Goal: Information Seeking & Learning: Learn about a topic

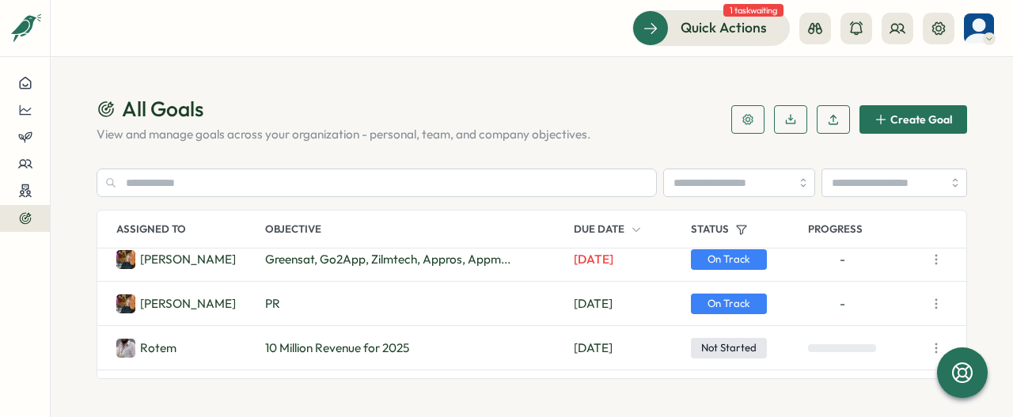
scroll to position [1149, 0]
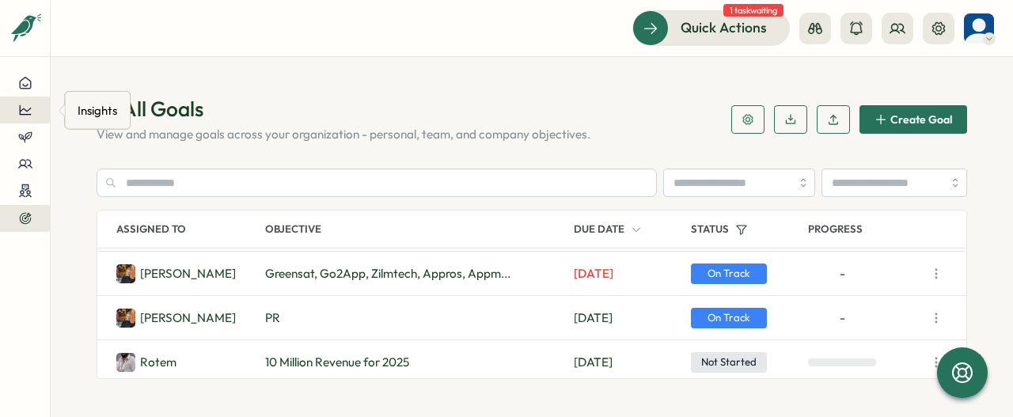
click at [31, 112] on icon at bounding box center [25, 110] width 14 height 14
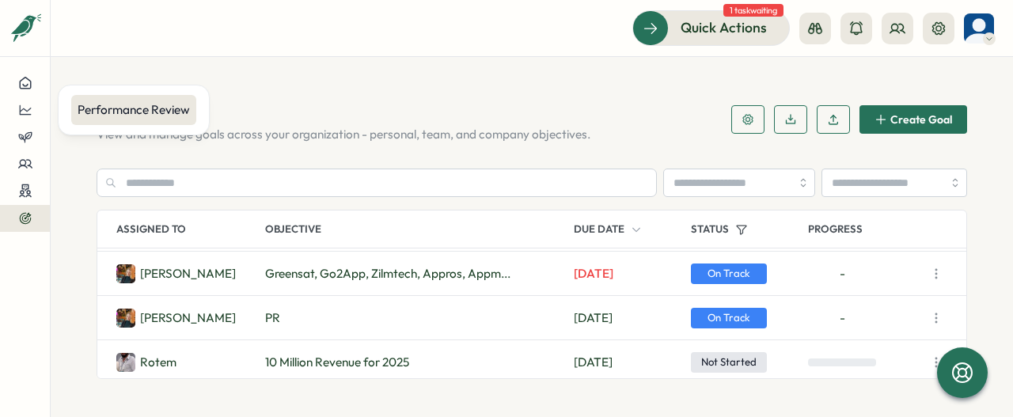
click at [135, 107] on div "Performance Review" at bounding box center [134, 109] width 112 height 17
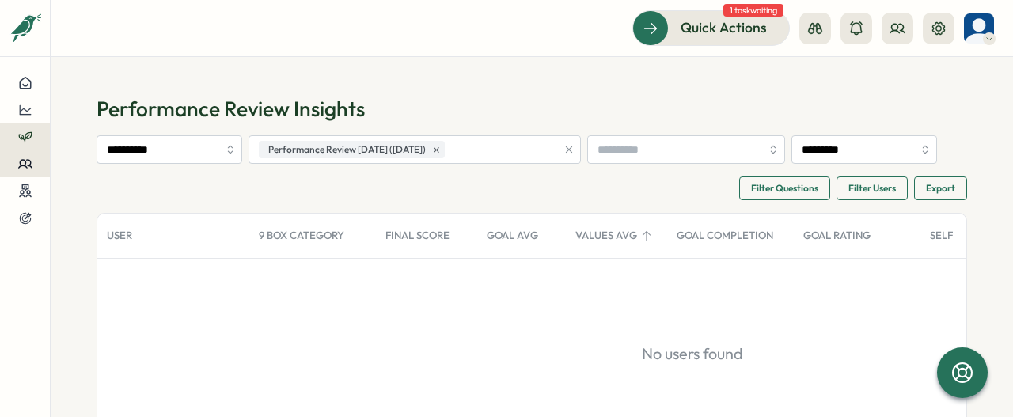
click at [23, 170] on icon at bounding box center [25, 164] width 14 height 14
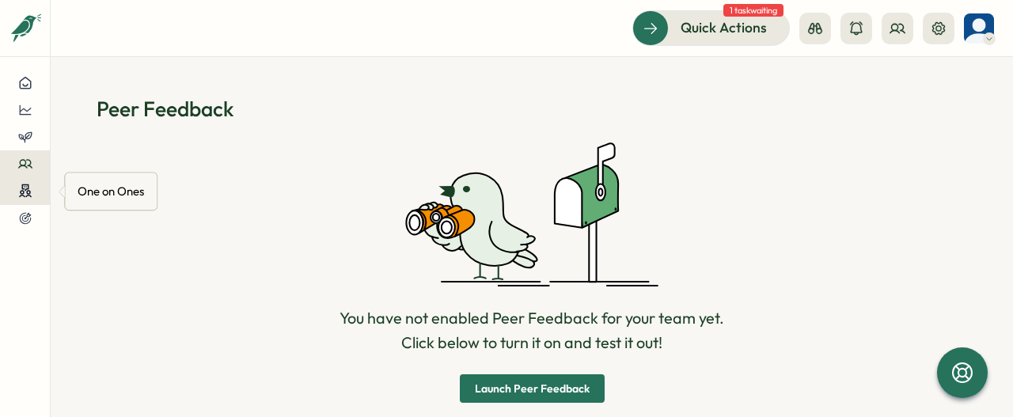
click at [36, 191] on div at bounding box center [25, 191] width 25 height 15
drag, startPoint x: 21, startPoint y: 224, endPoint x: 45, endPoint y: 219, distance: 25.0
click at [21, 224] on icon at bounding box center [25, 218] width 14 height 14
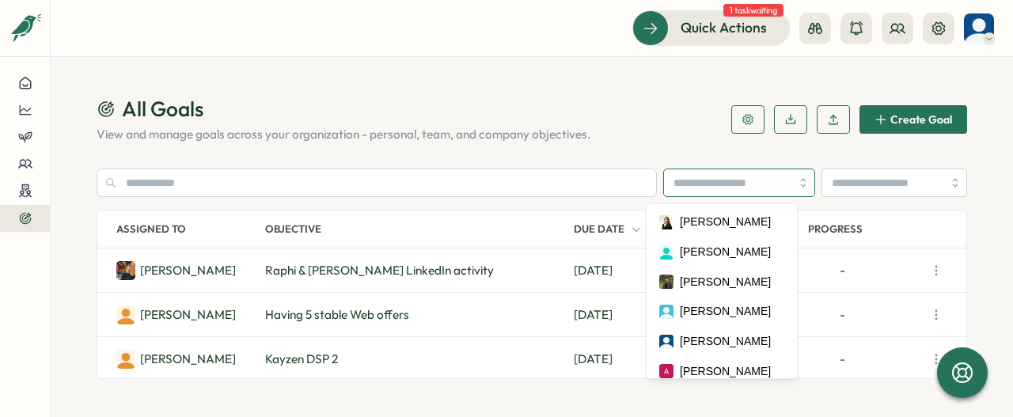
click at [784, 180] on input "search" at bounding box center [739, 183] width 152 height 28
type input "**********"
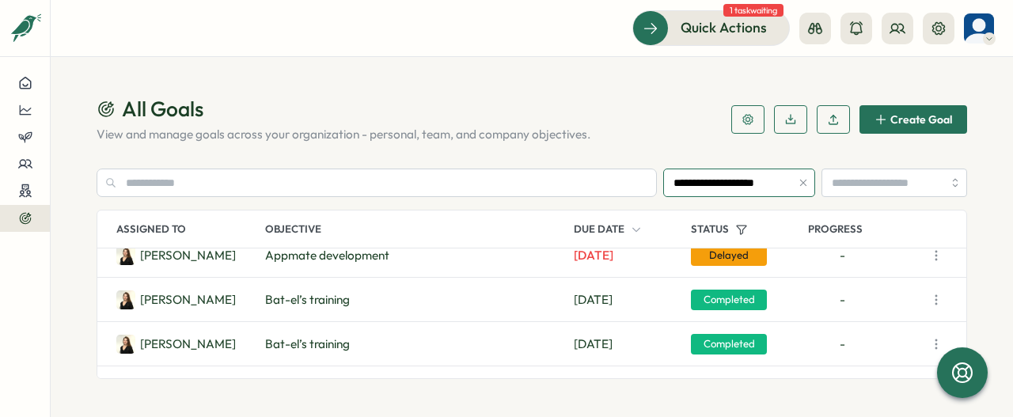
scroll to position [180, 0]
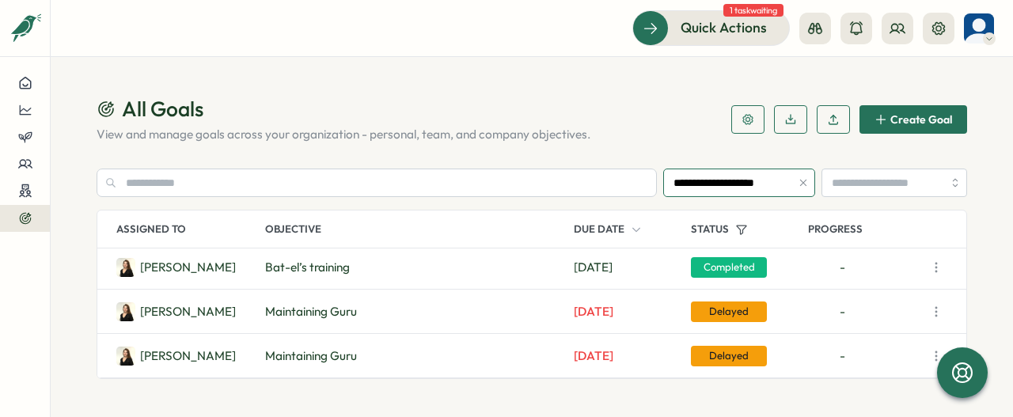
click at [798, 183] on icon "button" at bounding box center [803, 182] width 11 height 11
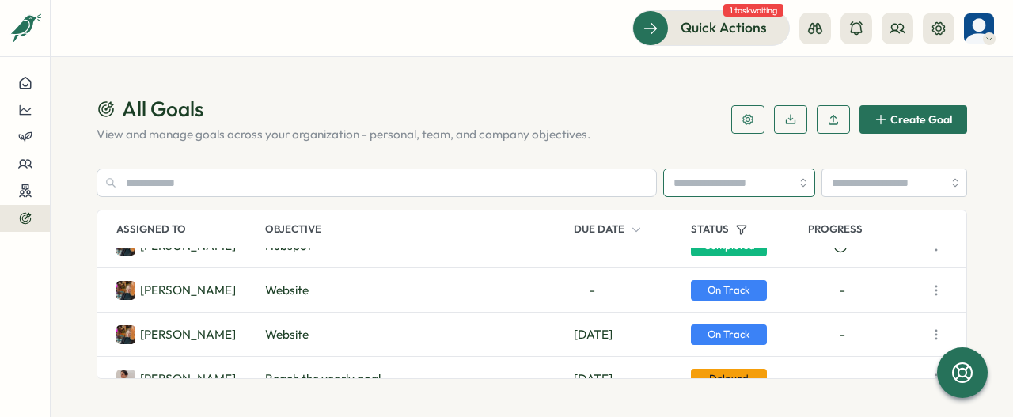
scroll to position [4976, 0]
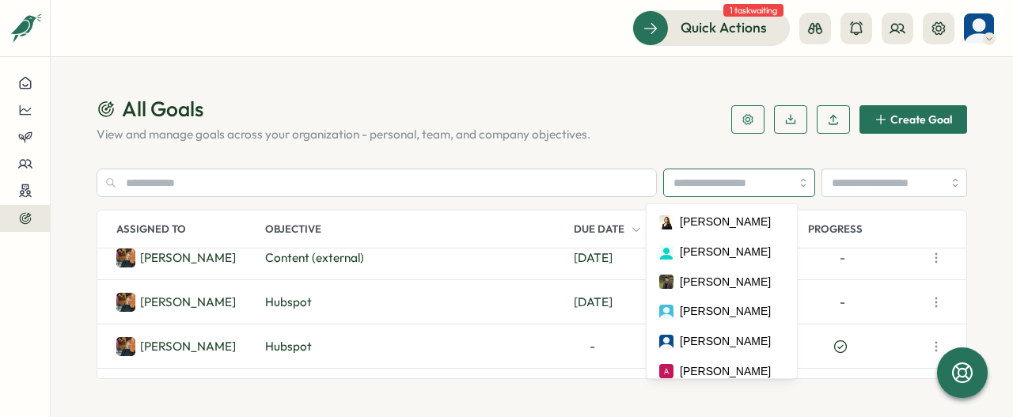
click at [750, 183] on input "search" at bounding box center [739, 183] width 152 height 28
type input "**********"
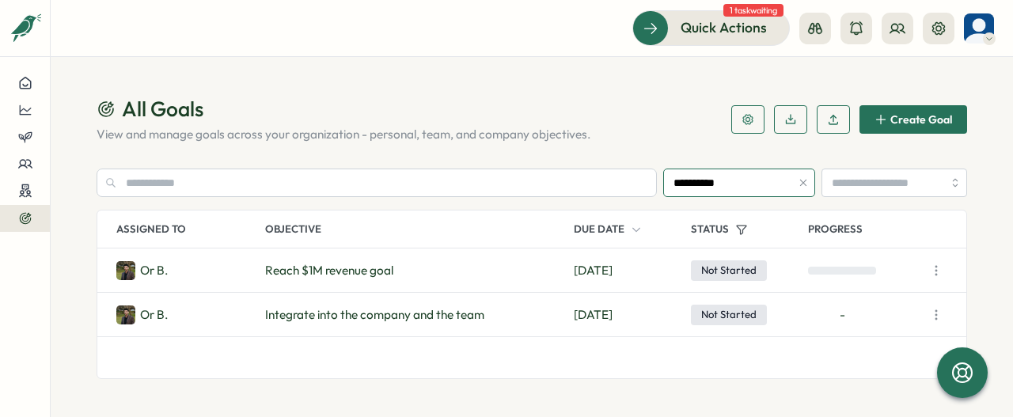
click at [798, 182] on icon "button" at bounding box center [803, 182] width 11 height 11
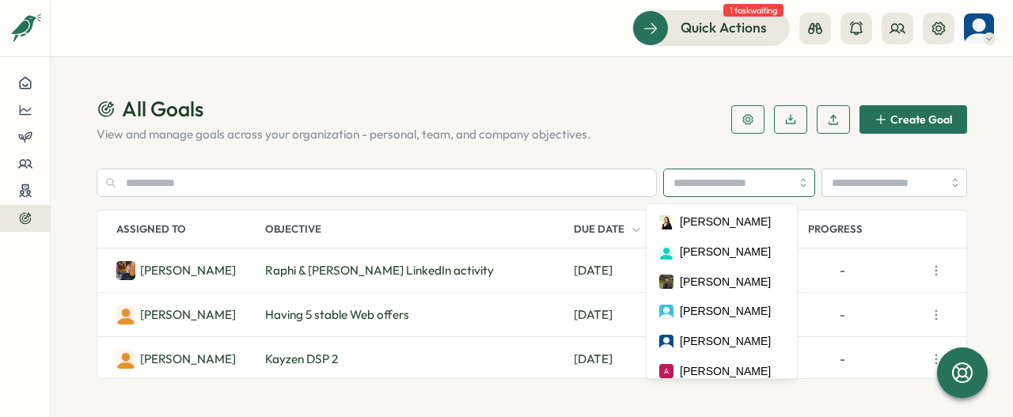
click at [734, 189] on input "search" at bounding box center [739, 183] width 152 height 28
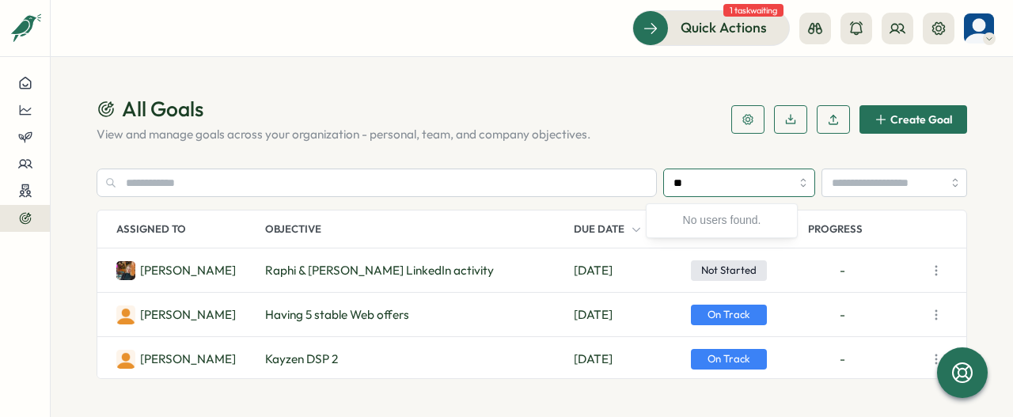
type input "*"
type input "**********"
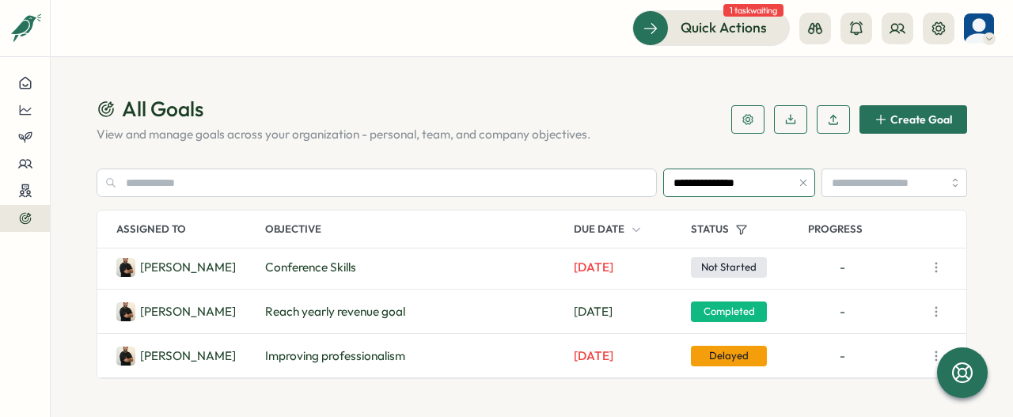
scroll to position [0, 0]
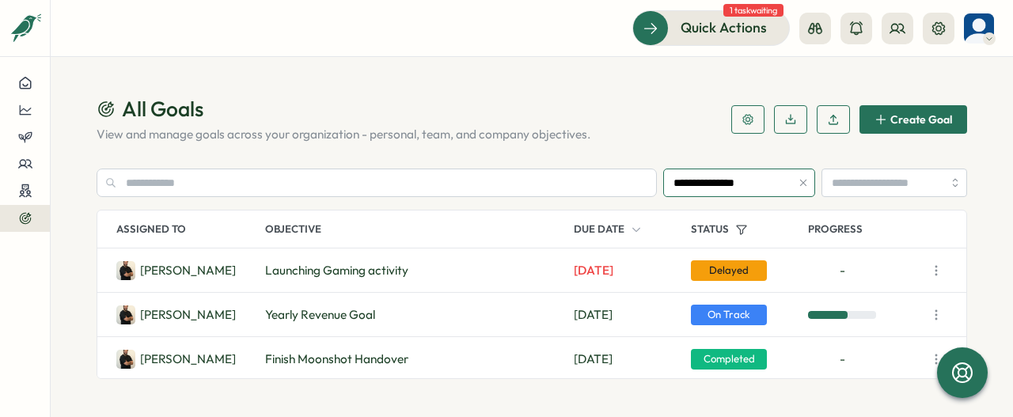
click at [798, 180] on icon "button" at bounding box center [803, 182] width 11 height 11
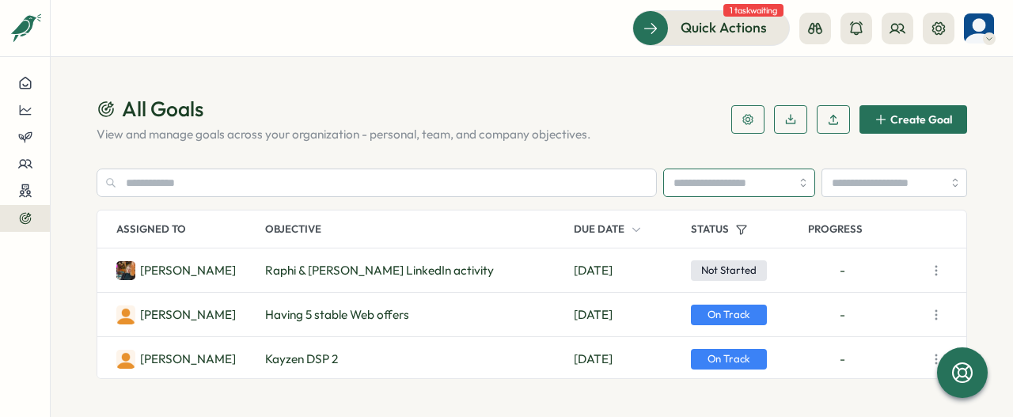
click at [774, 179] on input "search" at bounding box center [739, 183] width 152 height 28
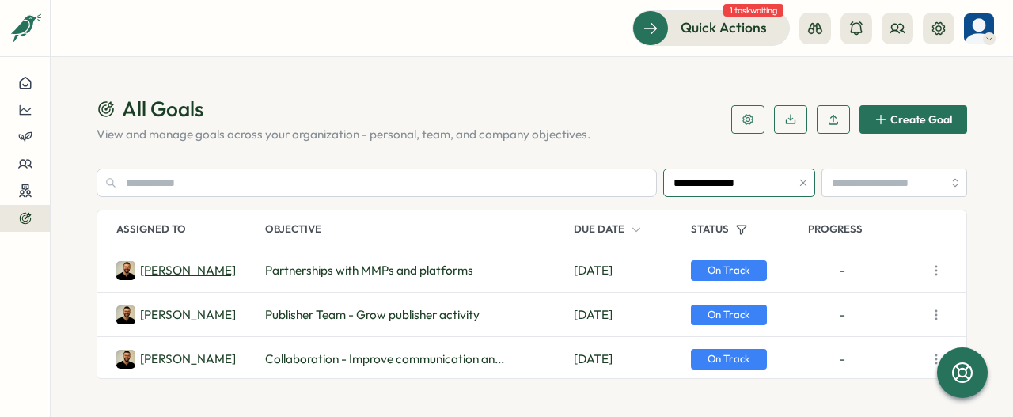
type input "**********"
click at [194, 272] on p "Emmanuel O." at bounding box center [188, 270] width 96 height 17
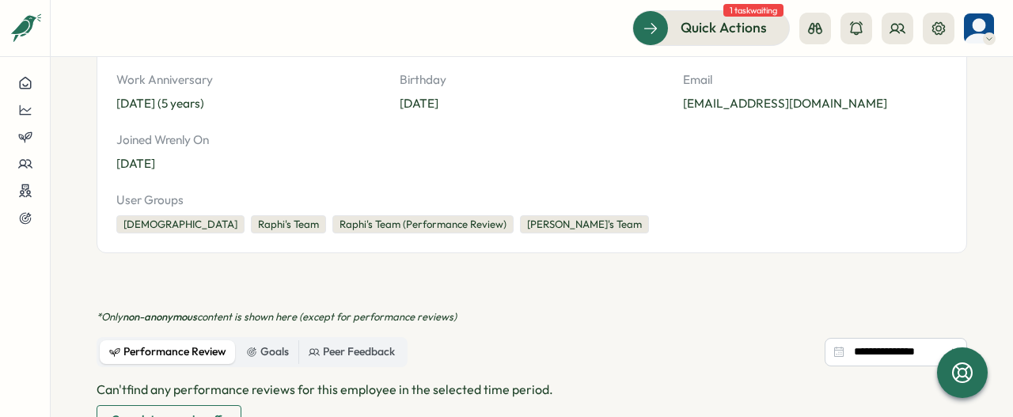
scroll to position [237, 0]
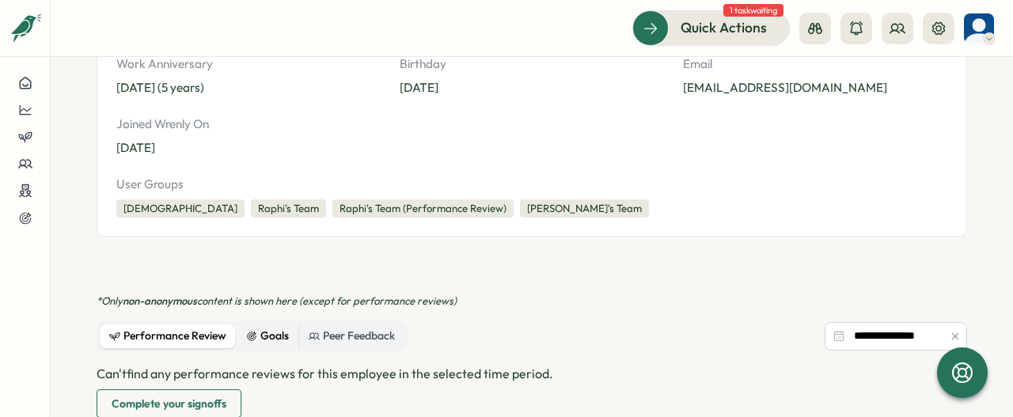
drag, startPoint x: 271, startPoint y: 333, endPoint x: 393, endPoint y: 298, distance: 126.0
click at [272, 333] on div "Goals" at bounding box center [267, 336] width 43 height 17
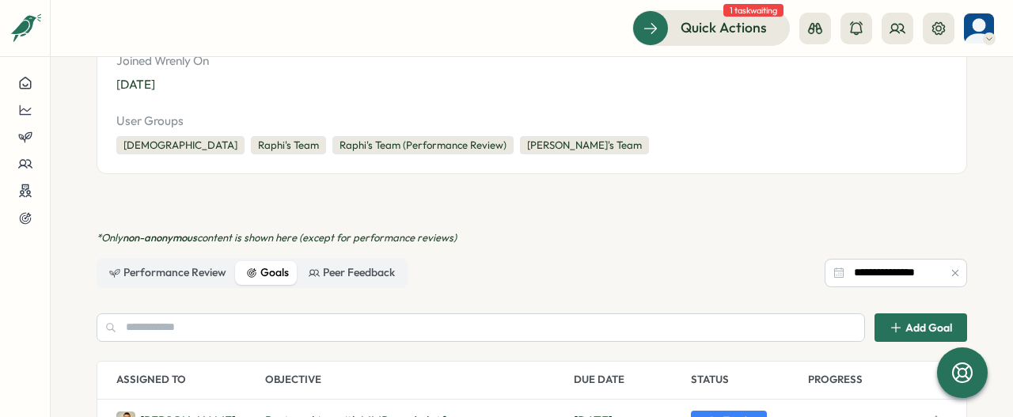
scroll to position [79, 0]
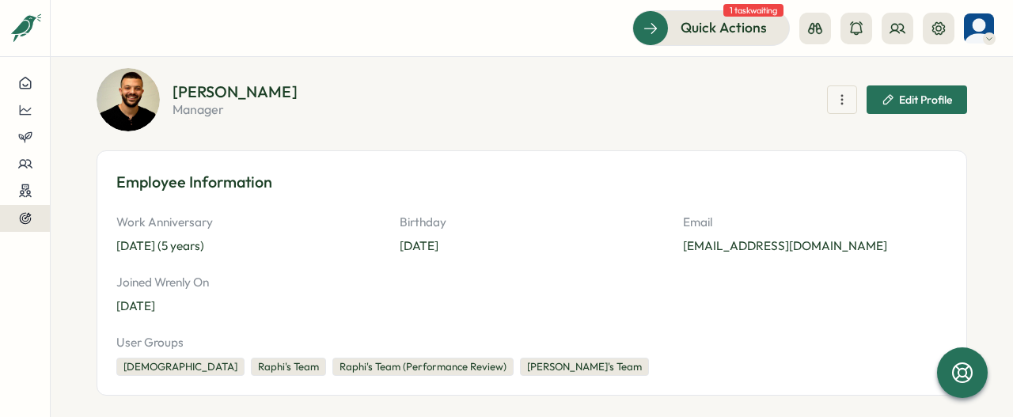
click at [26, 218] on icon at bounding box center [25, 218] width 14 height 14
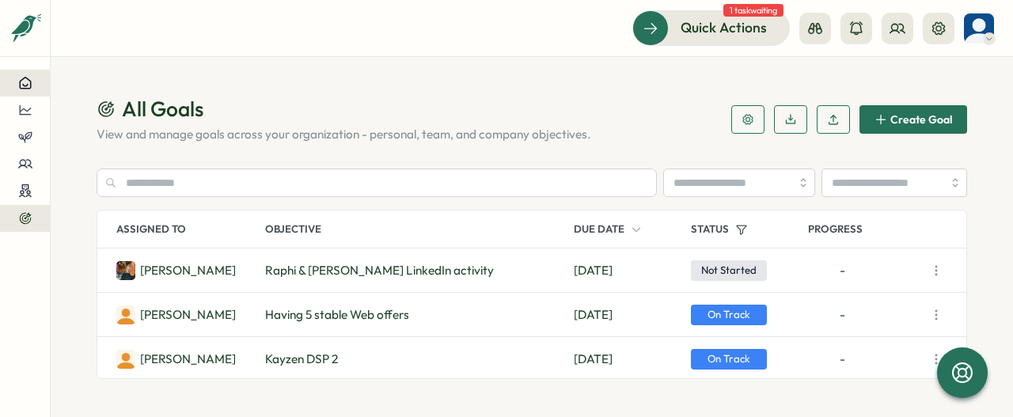
click at [30, 83] on icon at bounding box center [25, 83] width 11 height 11
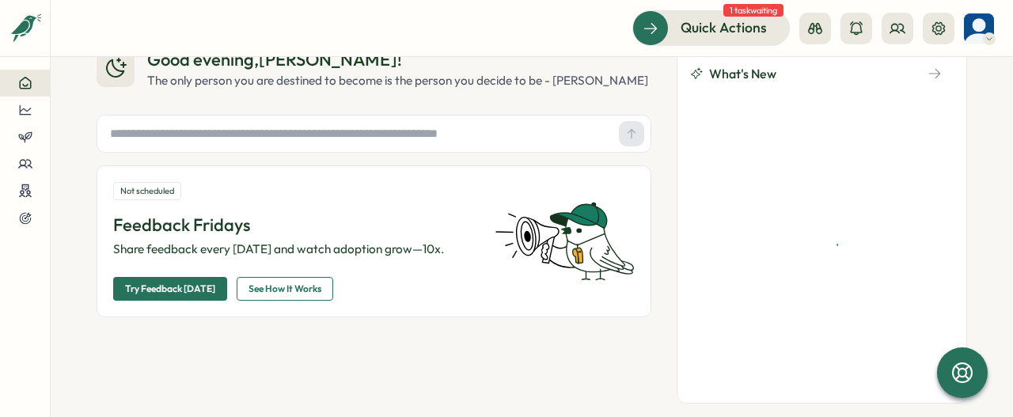
scroll to position [71, 0]
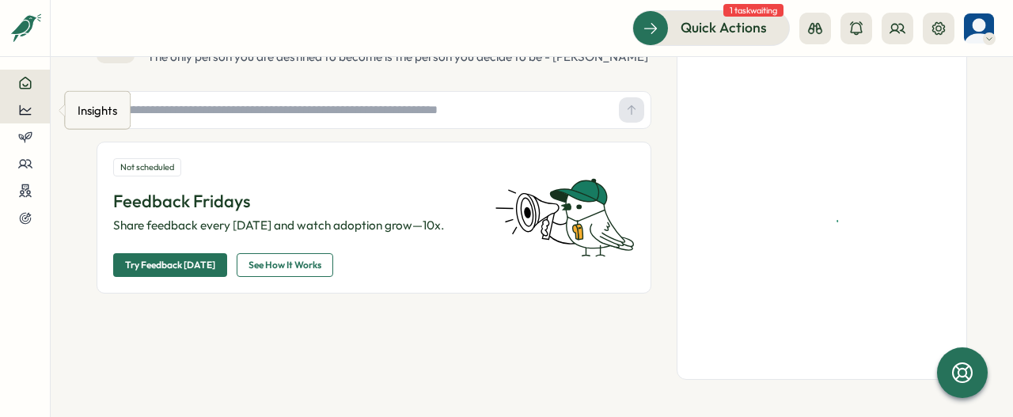
click at [25, 112] on icon at bounding box center [25, 110] width 14 height 14
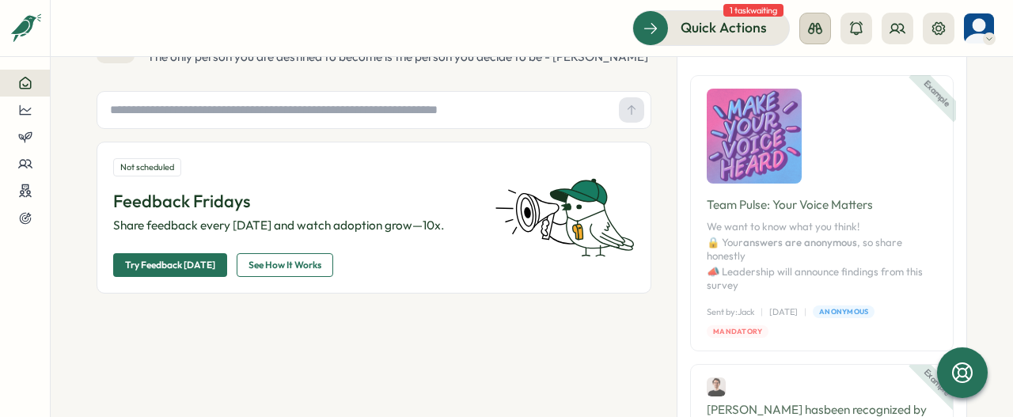
click at [815, 26] on icon at bounding box center [815, 28] width 14 height 11
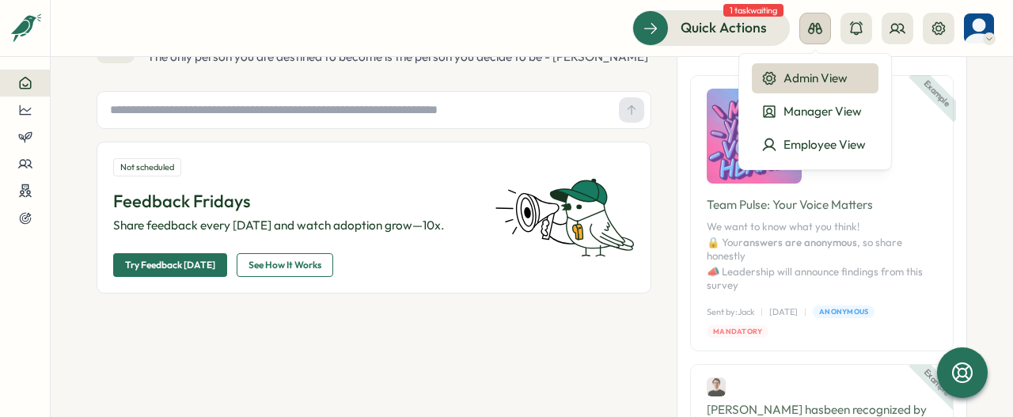
click at [815, 26] on icon at bounding box center [815, 28] width 14 height 11
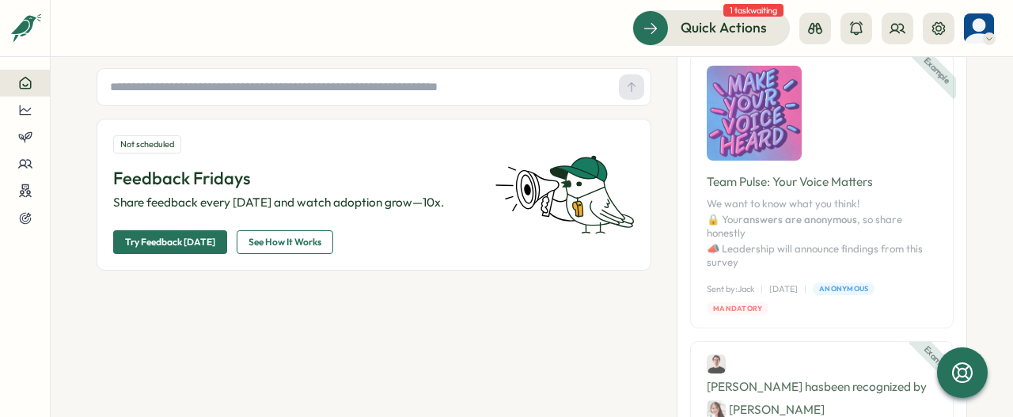
scroll to position [0, 0]
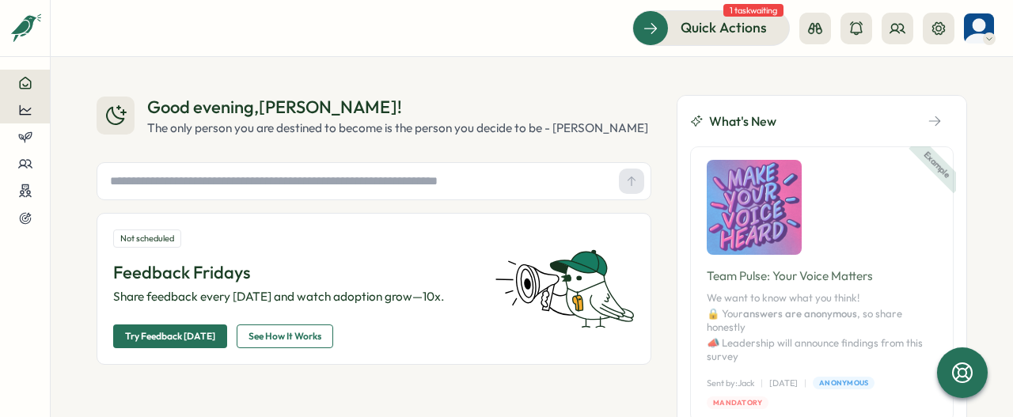
click at [25, 112] on icon at bounding box center [25, 110] width 14 height 14
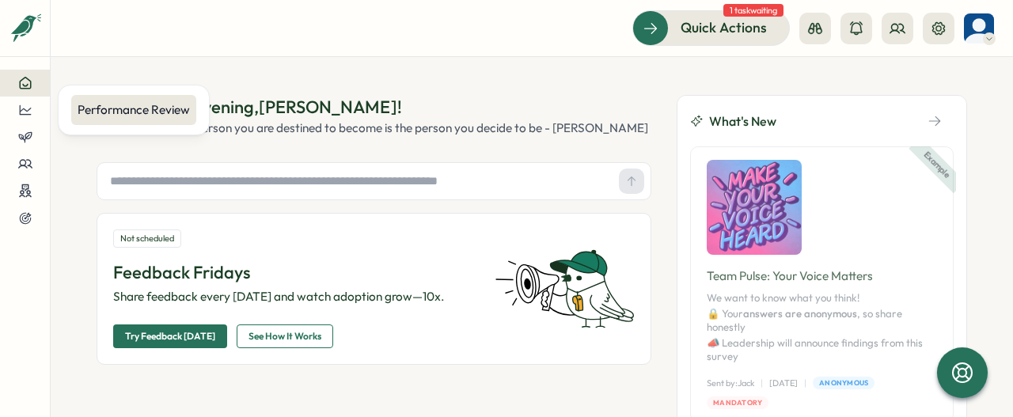
click at [187, 109] on div "Performance Review" at bounding box center [134, 109] width 112 height 17
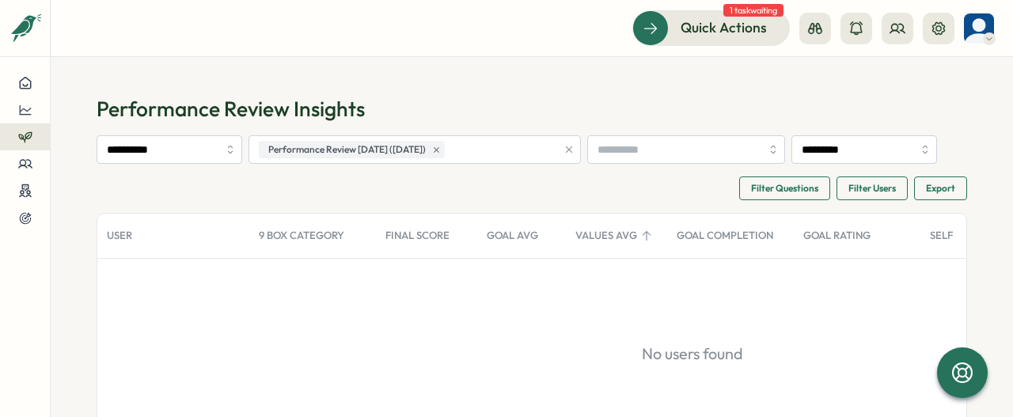
click at [575, 152] on icon "button" at bounding box center [568, 149] width 11 height 11
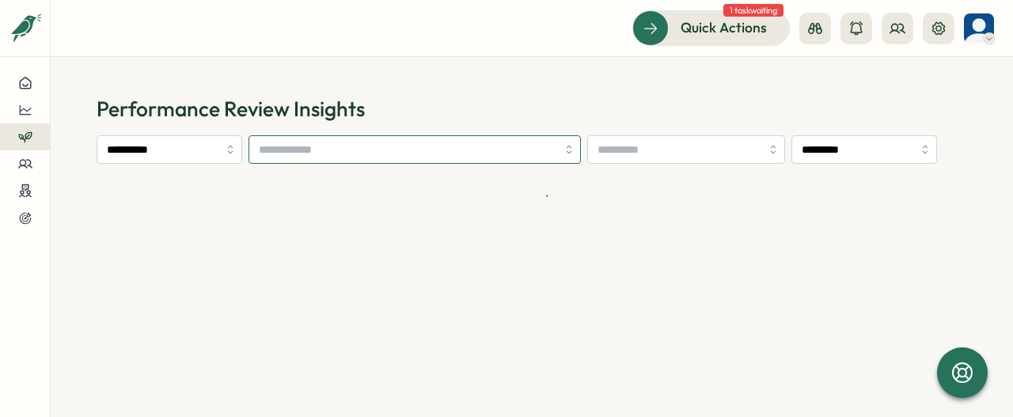
click at [524, 154] on input "search" at bounding box center [408, 149] width 298 height 27
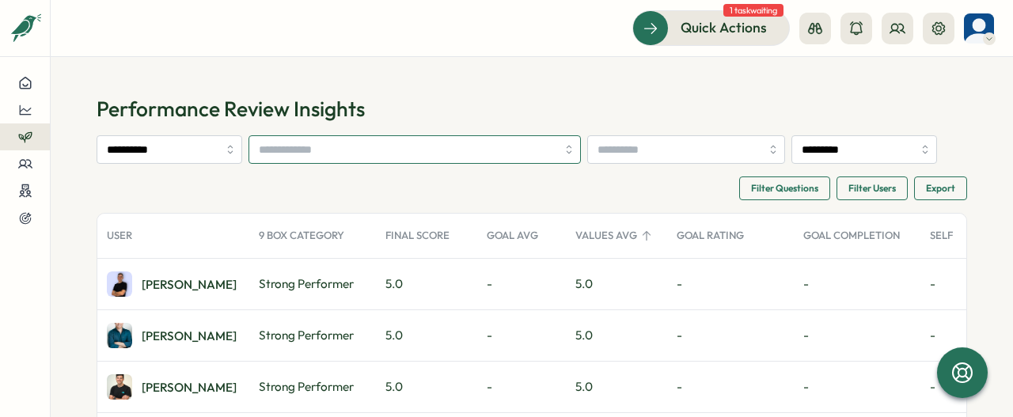
click at [416, 151] on input "search" at bounding box center [408, 149] width 298 height 27
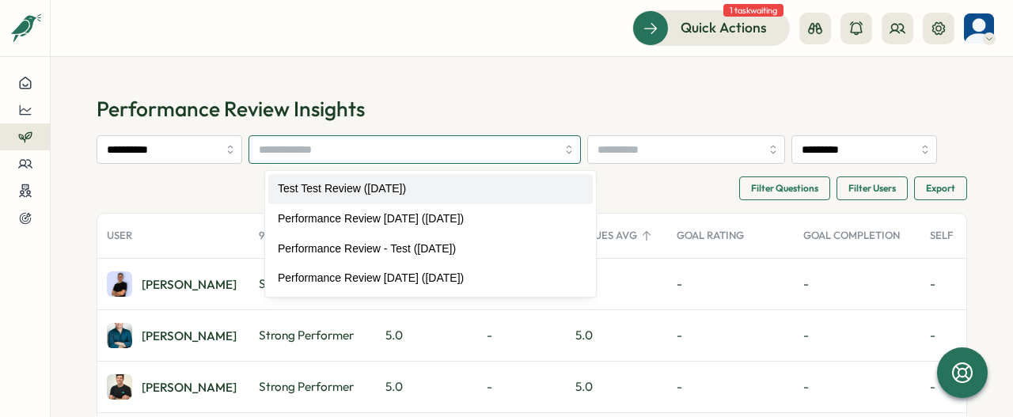
click at [402, 144] on input "search" at bounding box center [408, 149] width 298 height 27
click at [345, 140] on input "search" at bounding box center [408, 149] width 298 height 27
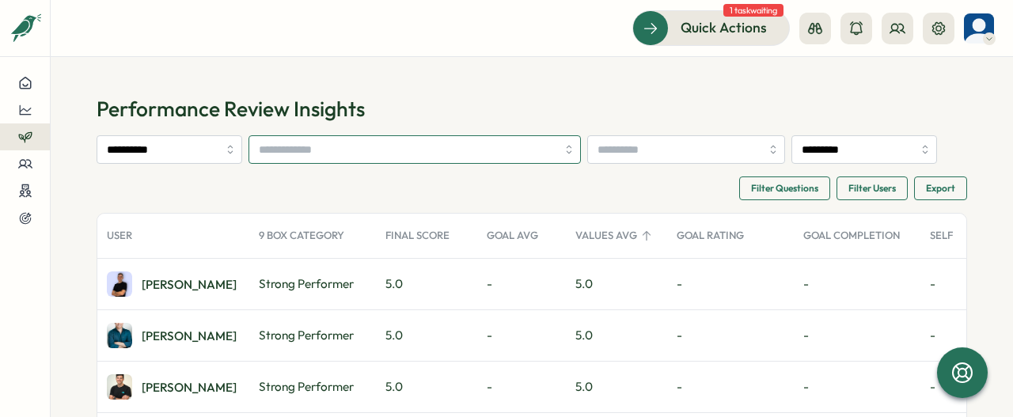
click at [345, 140] on input "search" at bounding box center [408, 149] width 298 height 27
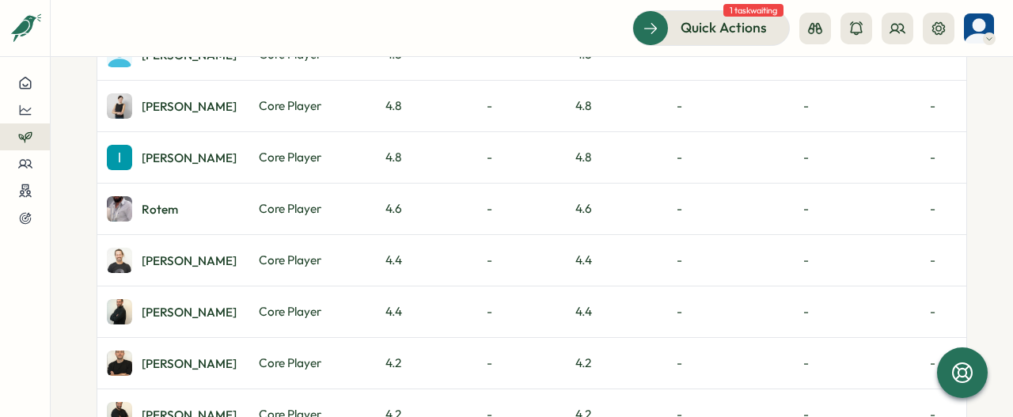
scroll to position [712, 0]
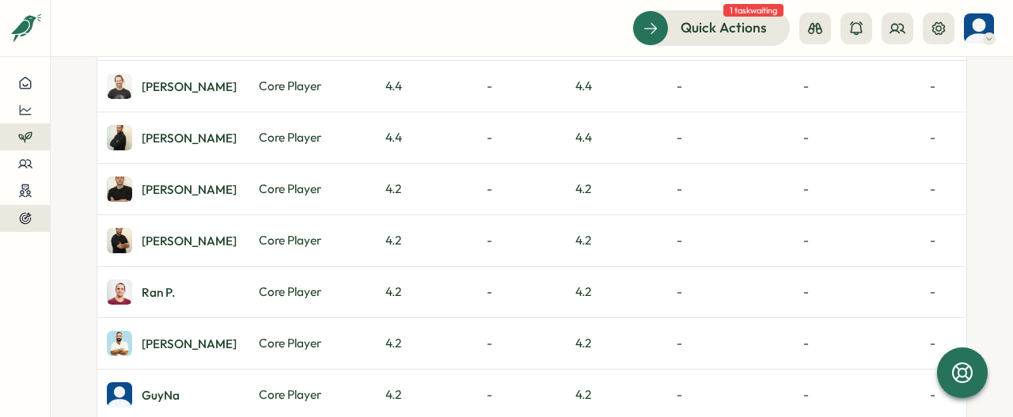
click at [33, 215] on div at bounding box center [25, 218] width 25 height 14
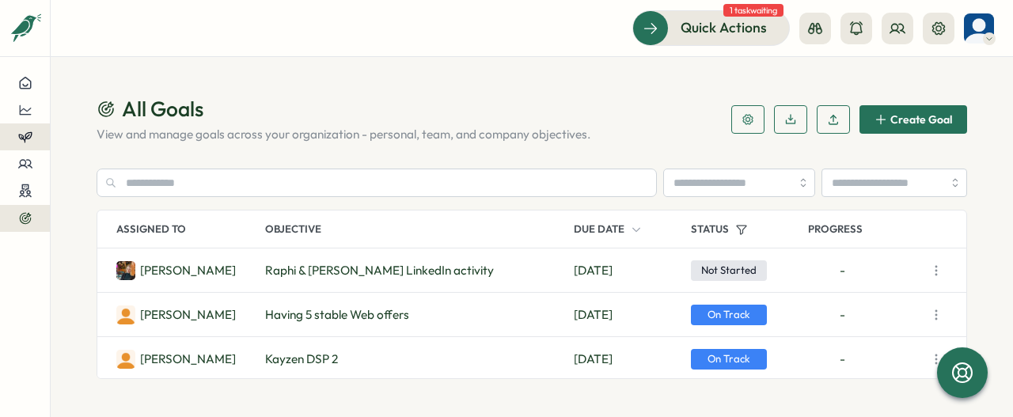
click at [32, 137] on icon at bounding box center [25, 137] width 14 height 14
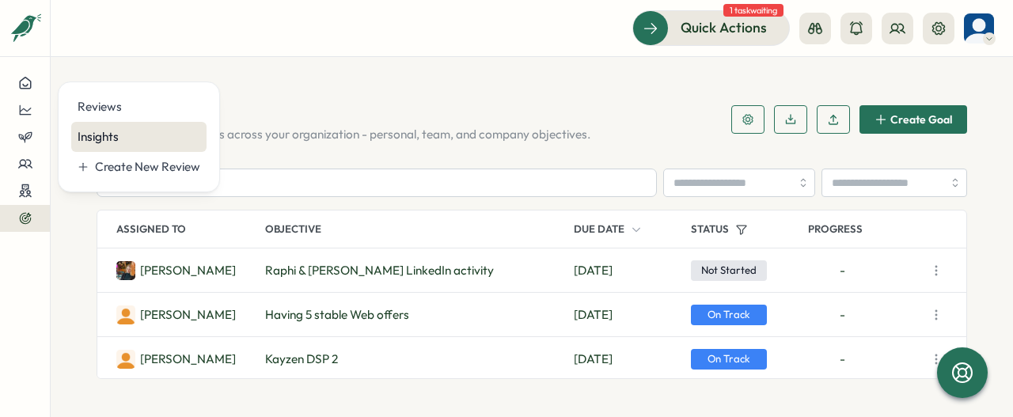
click at [129, 131] on div "Insights" at bounding box center [139, 136] width 123 height 17
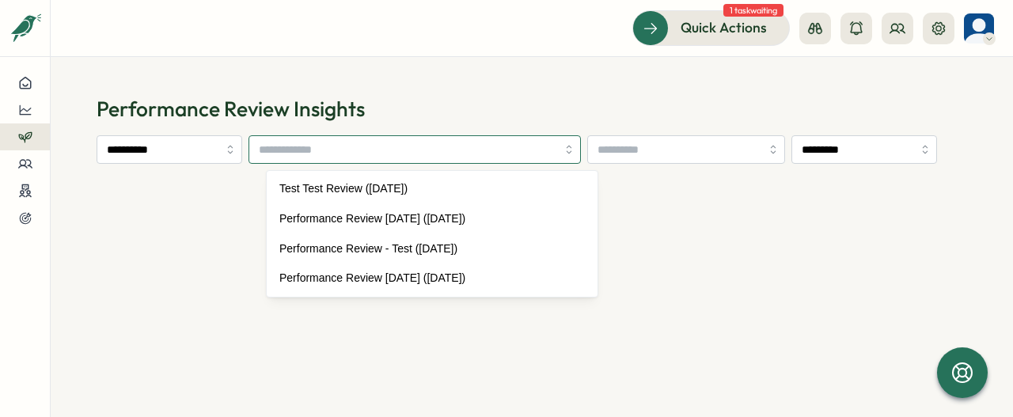
click at [480, 148] on input "search" at bounding box center [408, 149] width 298 height 27
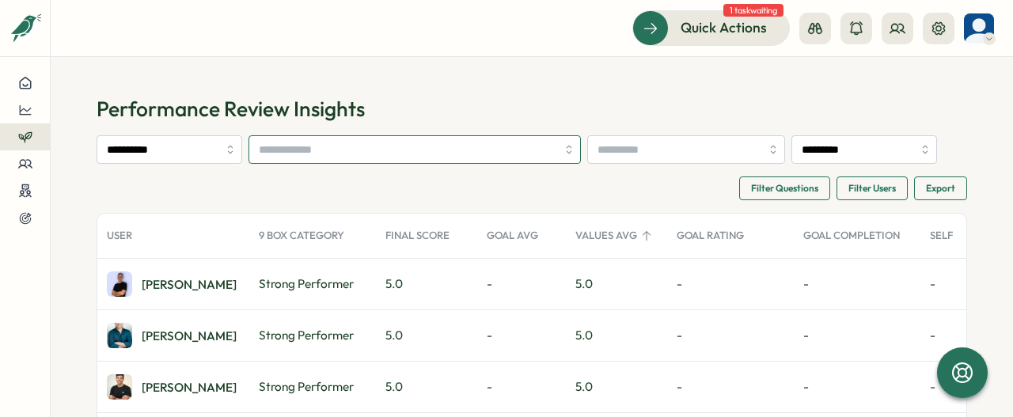
click at [475, 148] on input "search" at bounding box center [408, 149] width 298 height 27
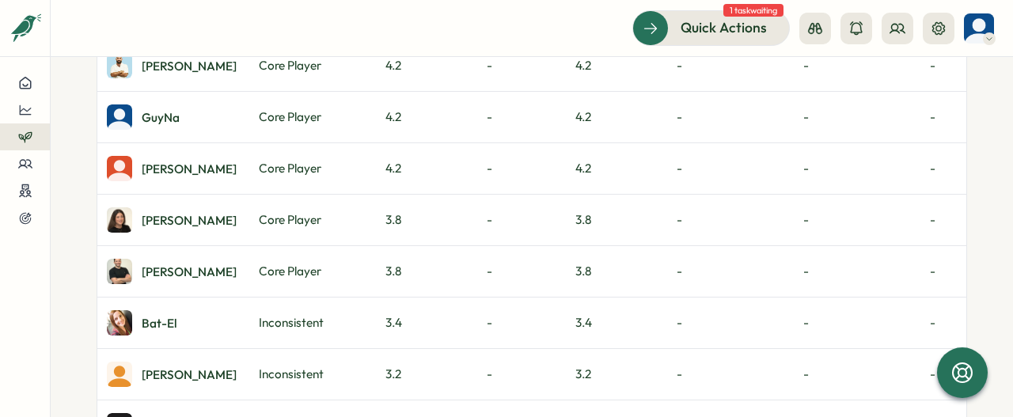
scroll to position [1108, 0]
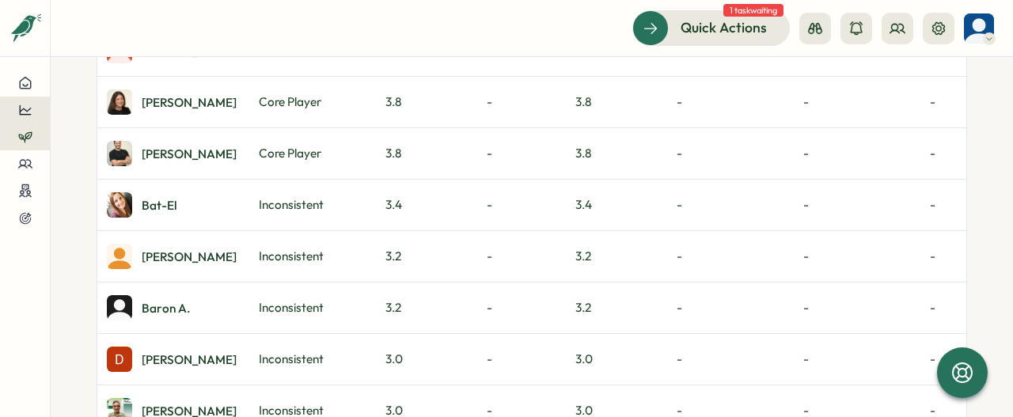
click at [24, 102] on button at bounding box center [25, 110] width 50 height 27
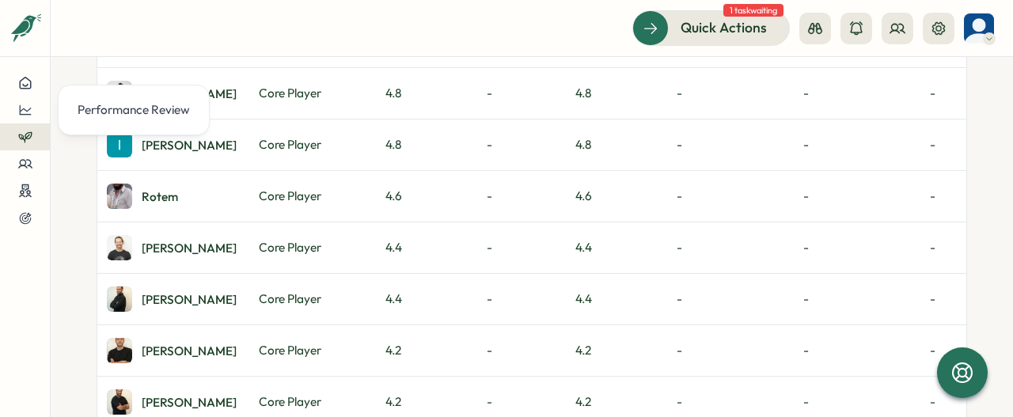
scroll to position [530, 0]
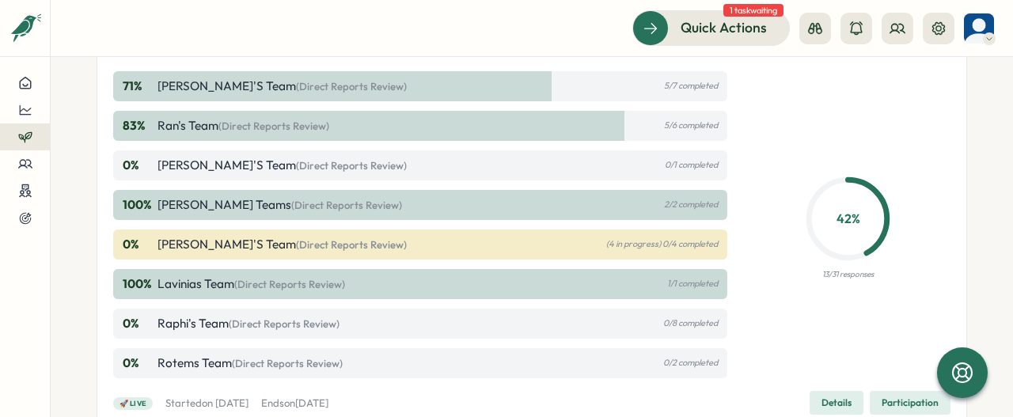
scroll to position [633, 0]
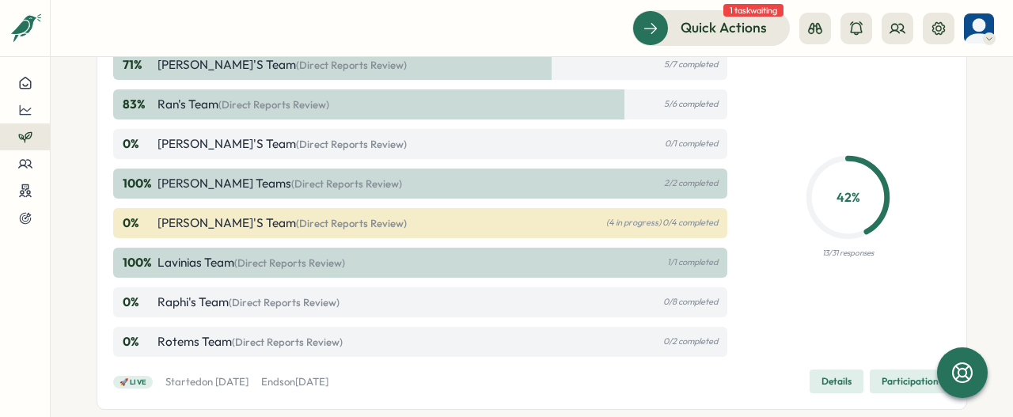
click at [291, 186] on span "(Direct Reports Review)" at bounding box center [346, 183] width 111 height 13
click at [218, 186] on p "[PERSON_NAME] Teams (Direct Reports Review)" at bounding box center [279, 183] width 245 height 17
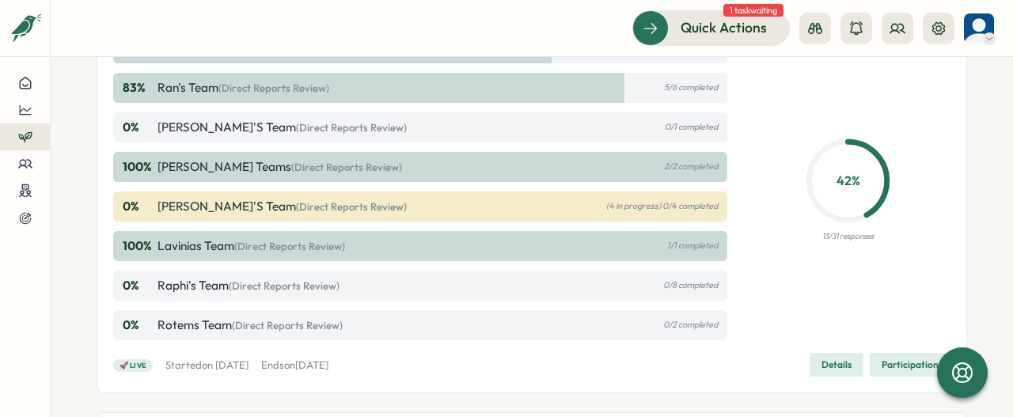
scroll to position [396, 0]
